Goal: Information Seeking & Learning: Learn about a topic

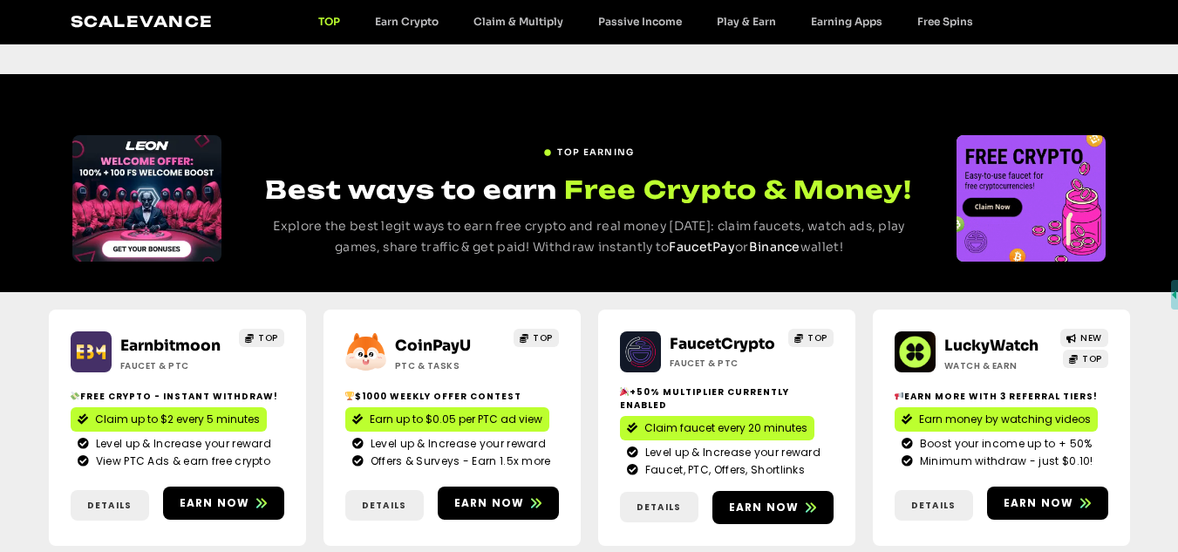
scroll to position [1047, 0]
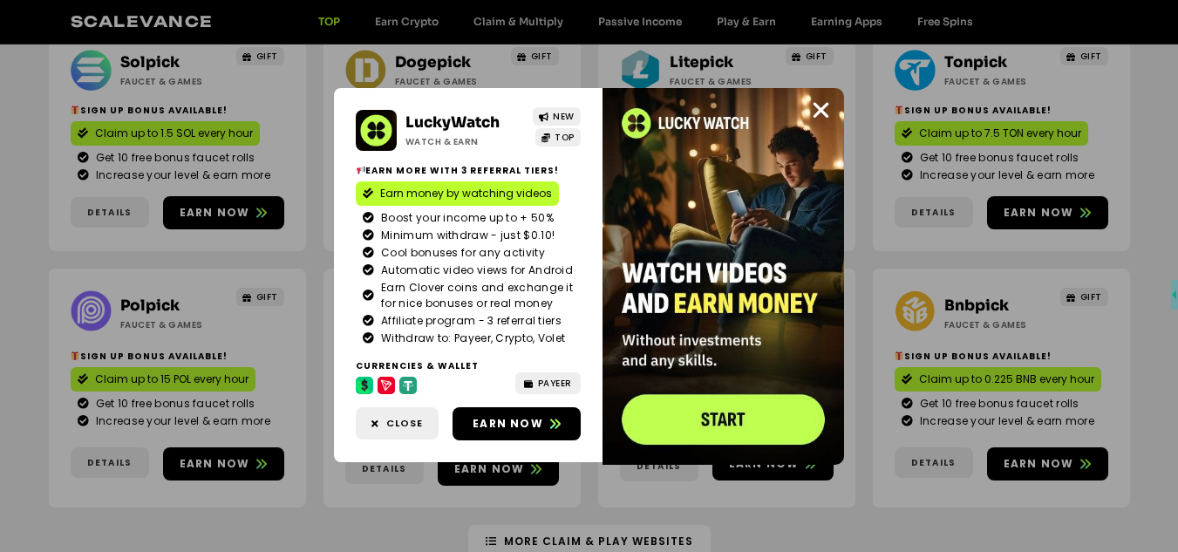
click at [0, 168] on div "LuckyWatch Watch & Earn NEW TOP Earn more with 3 referral Tiers! Earn money by …" at bounding box center [589, 276] width 1178 height 552
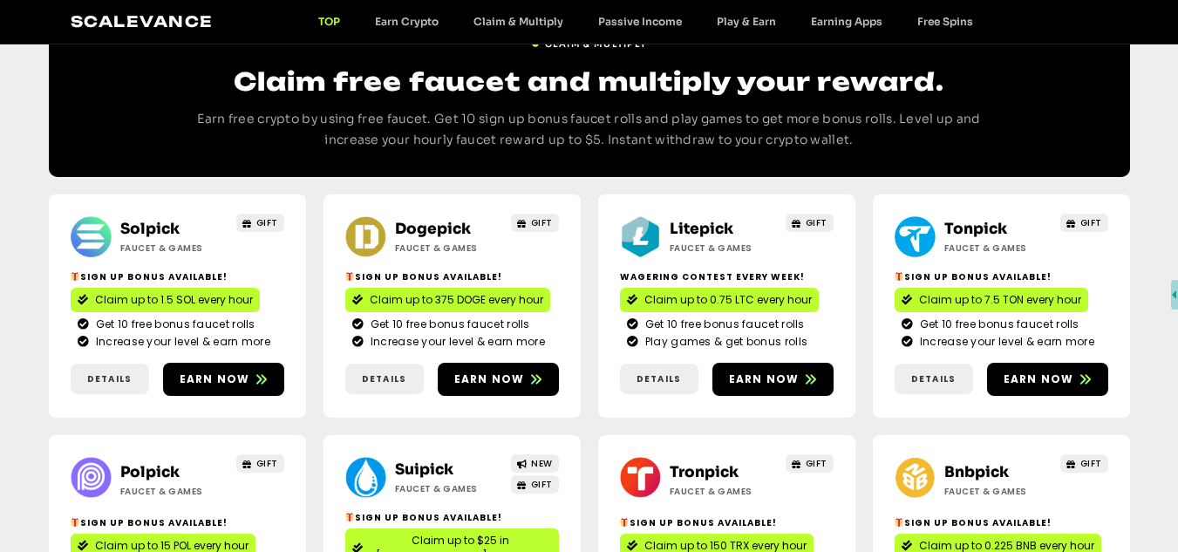
scroll to position [698, 0]
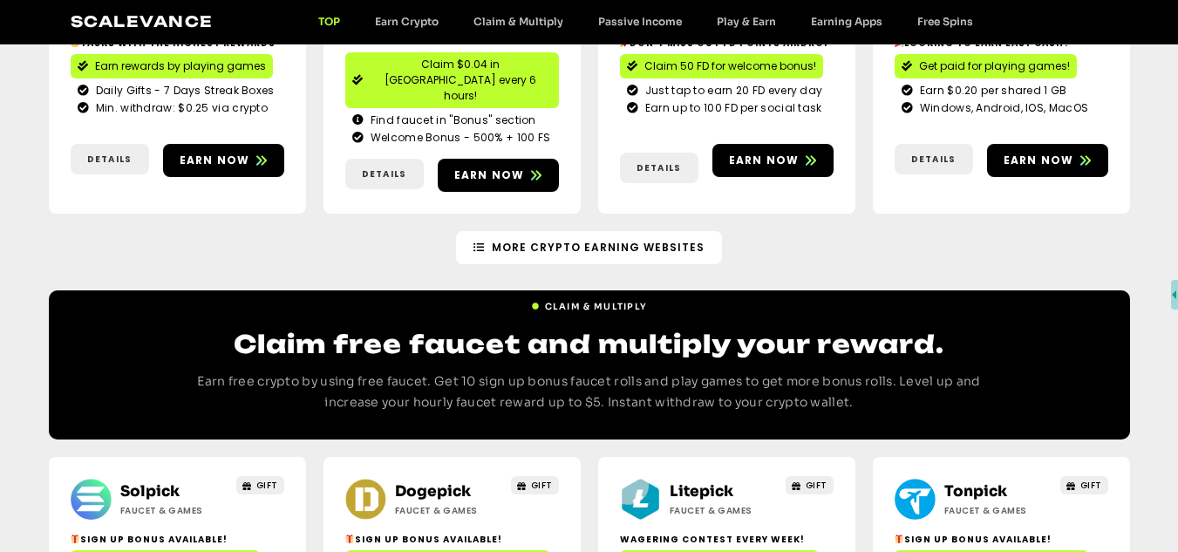
scroll to position [1047, 0]
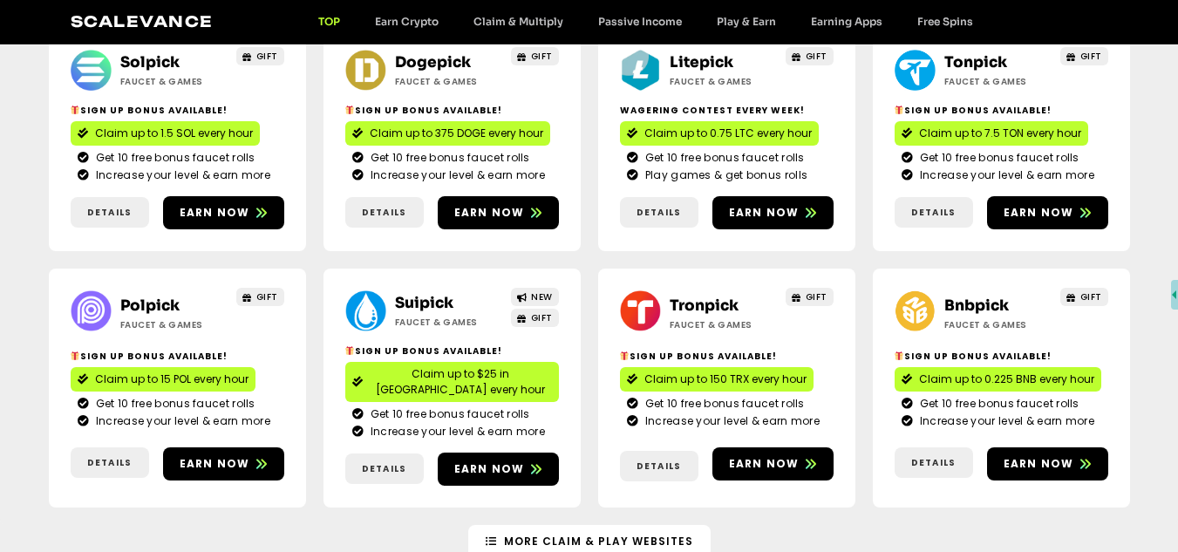
click at [0, 262] on div "Solpick Faucet & Games GIFT Sign Up Bonus Available! Claim up to 1.5 SOL every …" at bounding box center [589, 267] width 1178 height 515
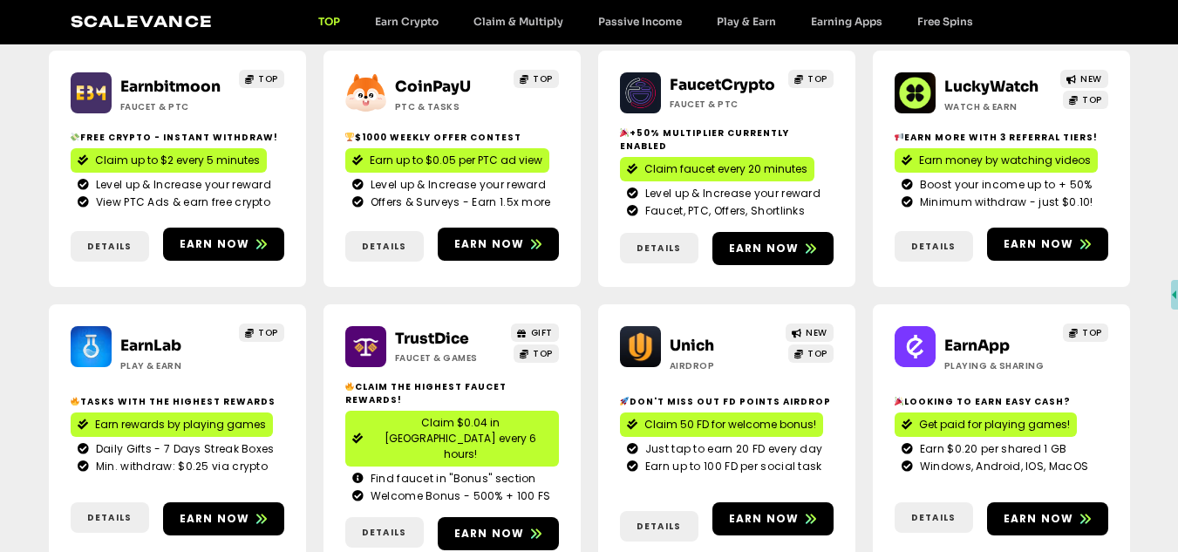
scroll to position [0, 0]
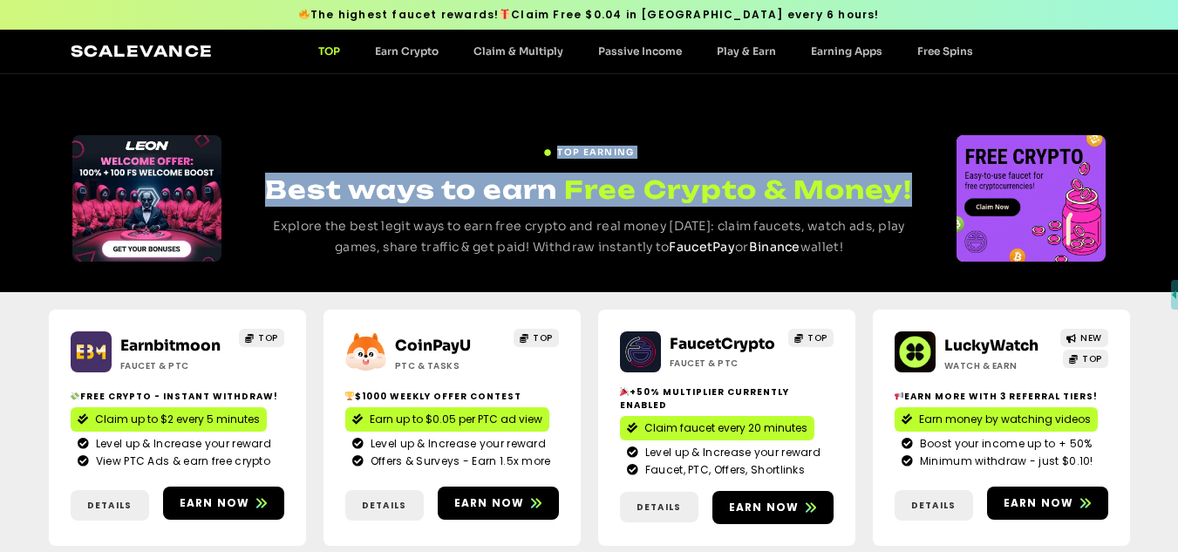
drag, startPoint x: 848, startPoint y: 188, endPoint x: 249, endPoint y: 191, distance: 599.2
click at [249, 191] on div "TOP EARNING Best ways to earn Free Crypto & Money! Explore the best legit ways …" at bounding box center [590, 183] width 1082 height 218
click at [257, 198] on h1 "Best ways to earn Free Crypto & Money!" at bounding box center [589, 190] width 671 height 34
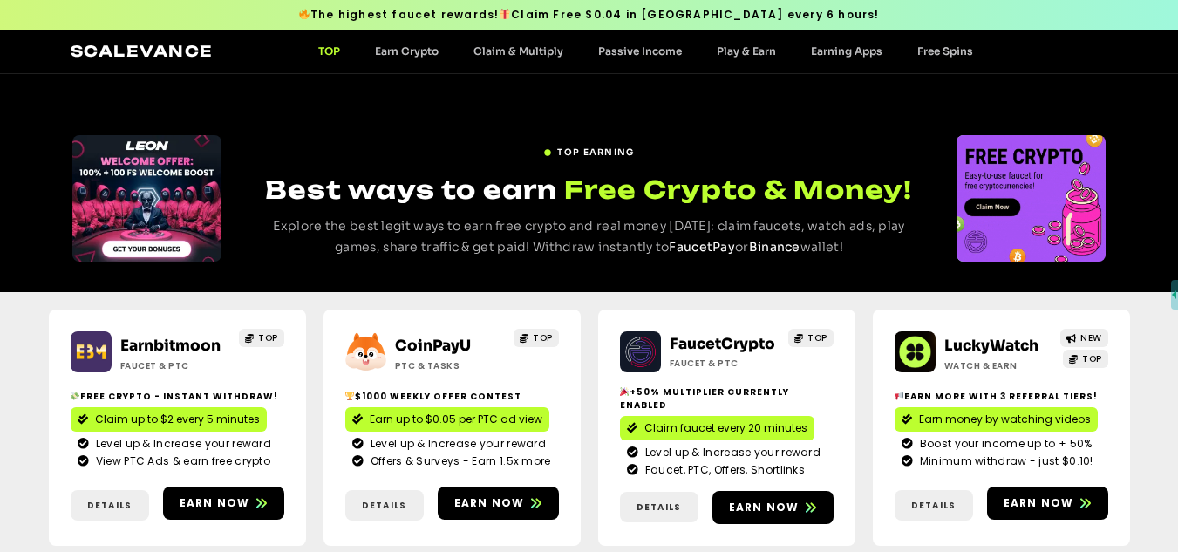
drag, startPoint x: 267, startPoint y: 191, endPoint x: 893, endPoint y: 256, distance: 629.7
click at [894, 257] on div "TOP EARNING Best ways to earn Free Crypto & Money! Explore the best legit ways …" at bounding box center [589, 198] width 671 height 126
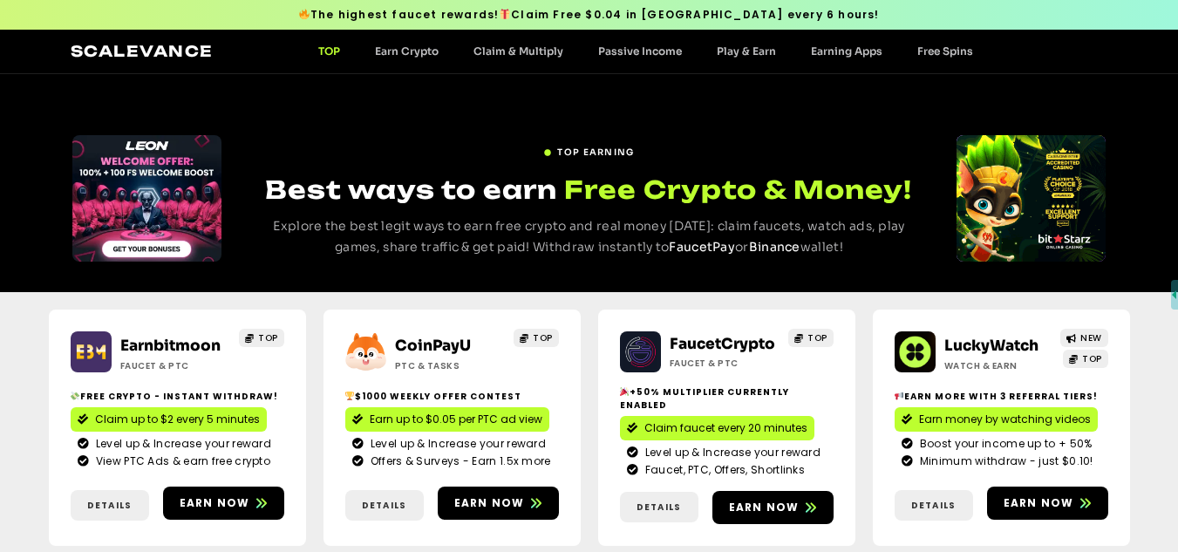
click at [870, 250] on p "Explore the best legit ways to earn free crypto and real money today: claim fau…" at bounding box center [589, 237] width 671 height 42
drag, startPoint x: 528, startPoint y: 220, endPoint x: 207, endPoint y: 167, distance: 325.4
click at [207, 167] on div "TOP EARNING Best ways to earn Free Crypto & Money! Explore the best legit ways …" at bounding box center [590, 183] width 1082 height 218
click at [0, 224] on div "TOP EARNING Best ways to earn Free Crypto & Money! Explore the best legit ways …" at bounding box center [589, 183] width 1178 height 218
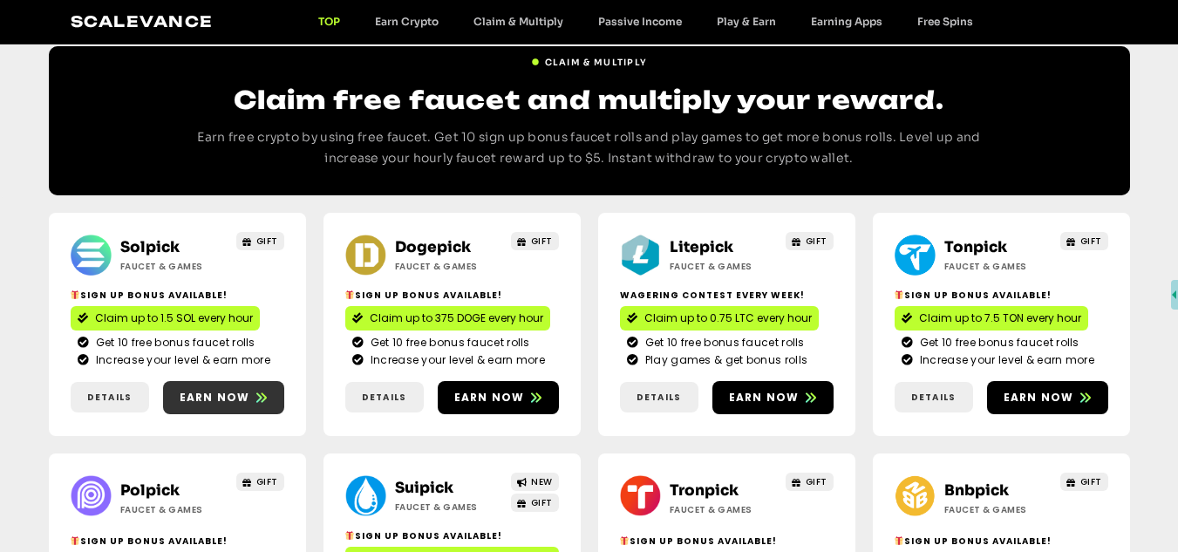
scroll to position [1047, 0]
